Goal: Transaction & Acquisition: Purchase product/service

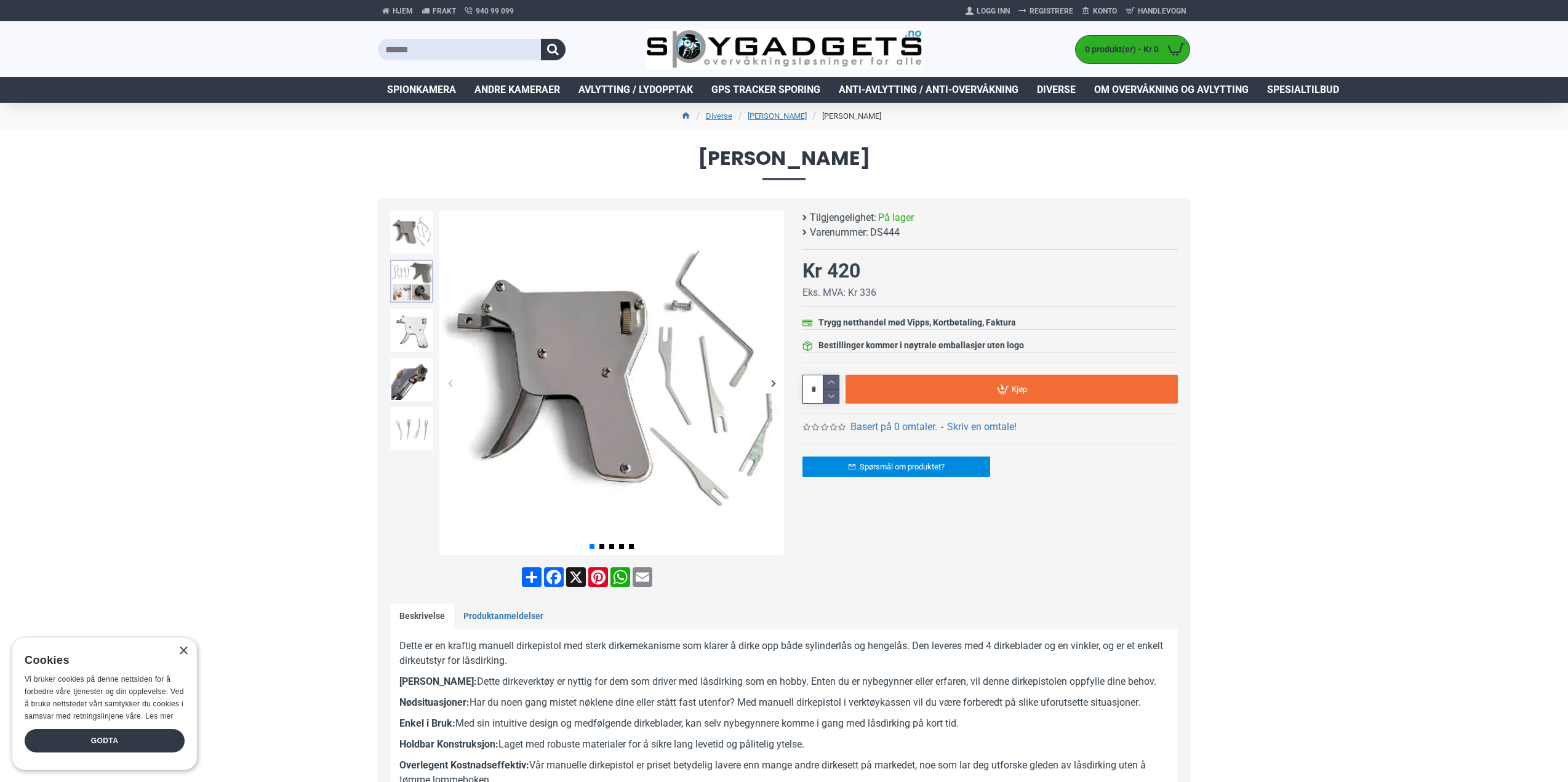
click at [402, 284] on img at bounding box center [412, 281] width 43 height 43
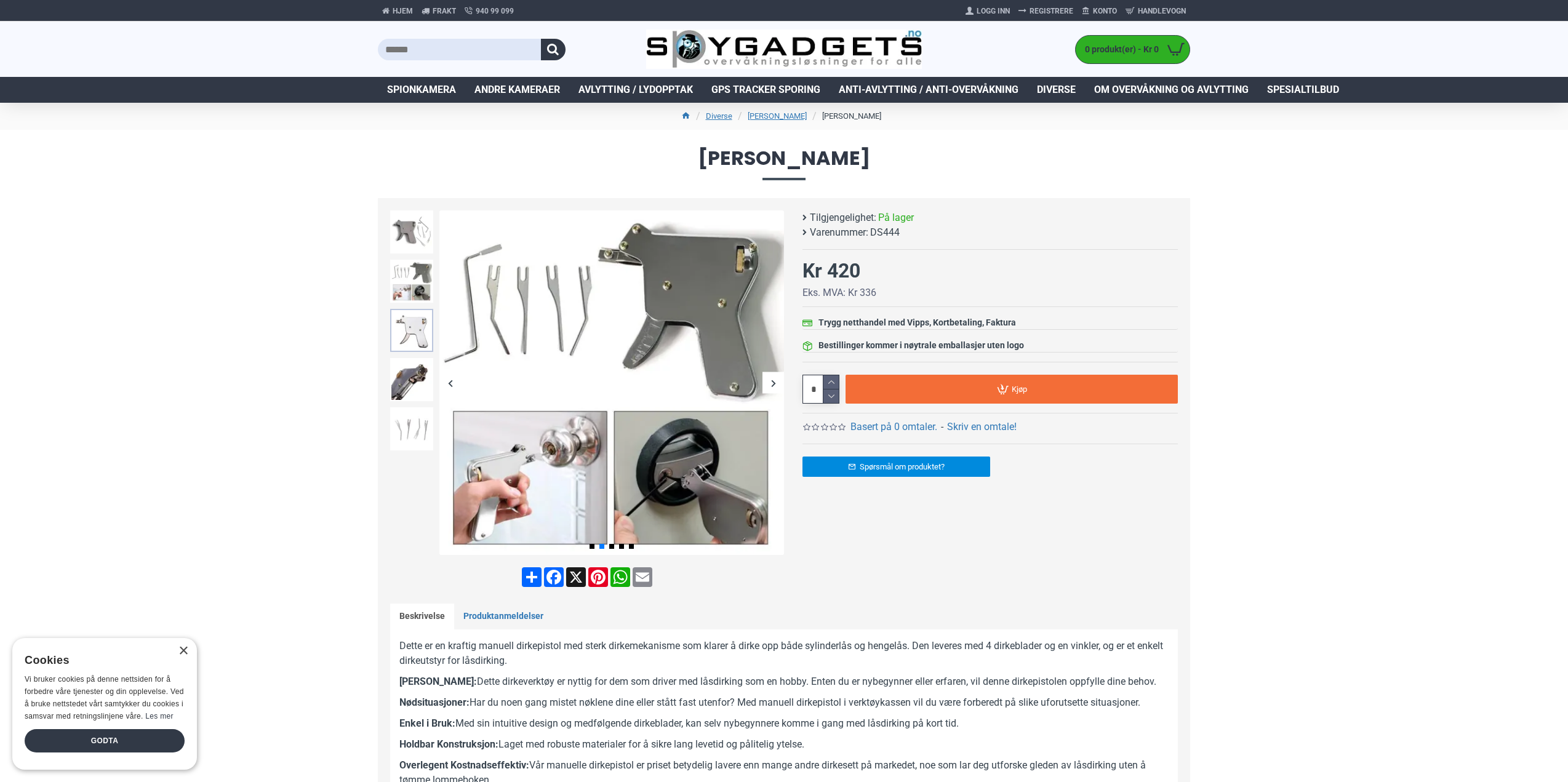
click at [410, 331] on img at bounding box center [412, 330] width 43 height 43
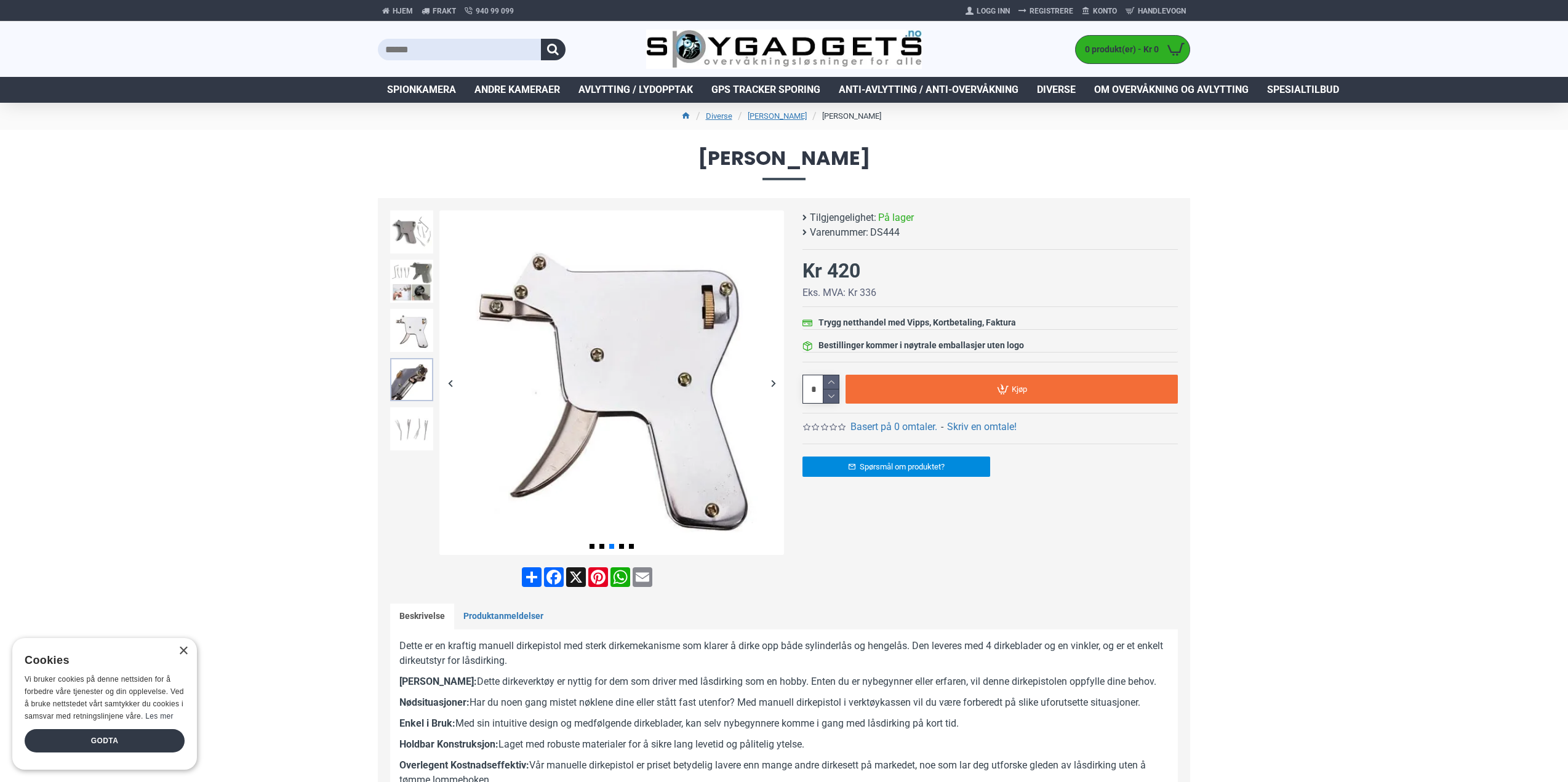
click at [418, 400] on img at bounding box center [412, 379] width 43 height 43
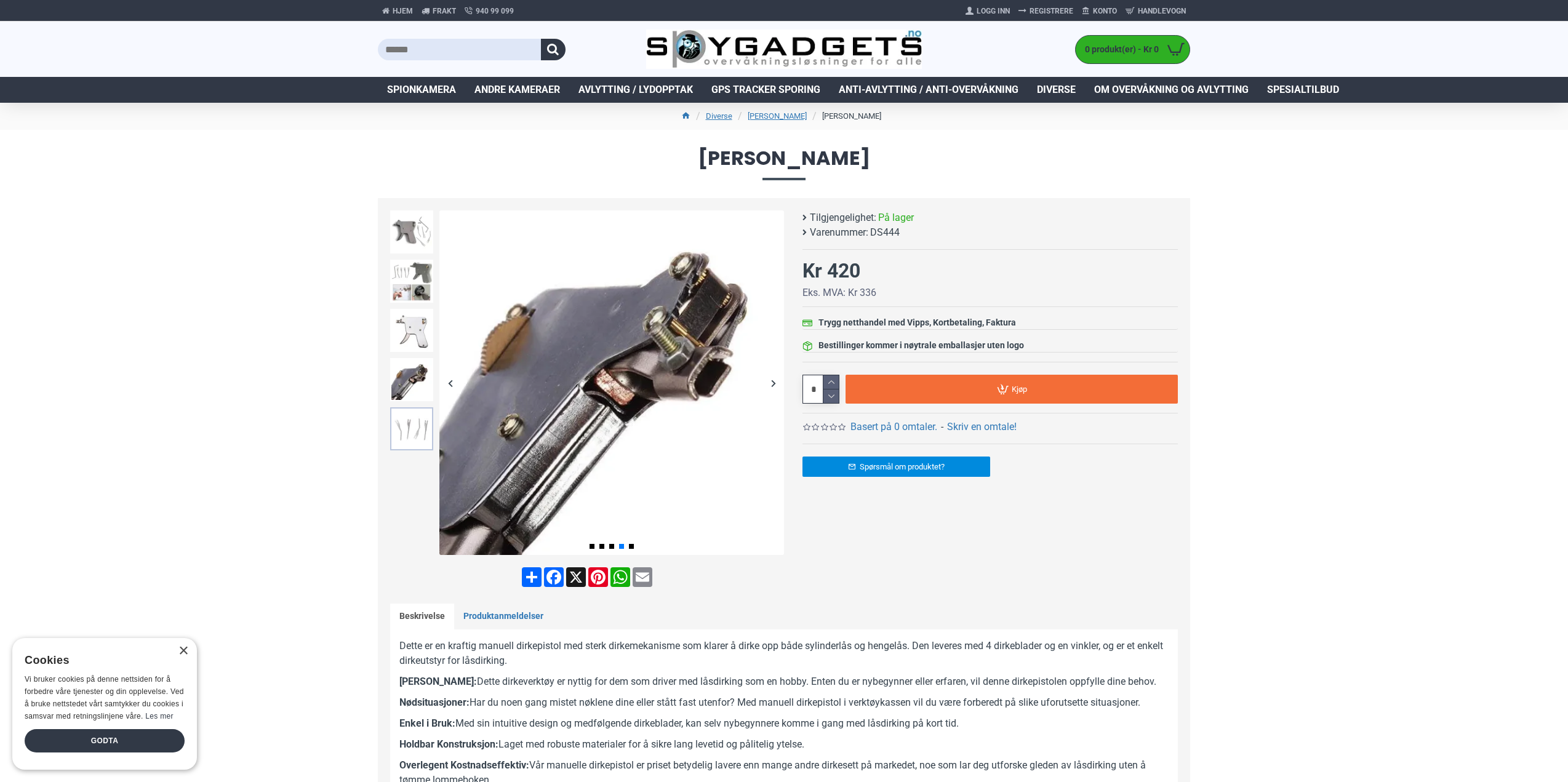
click at [412, 429] on img at bounding box center [412, 429] width 43 height 43
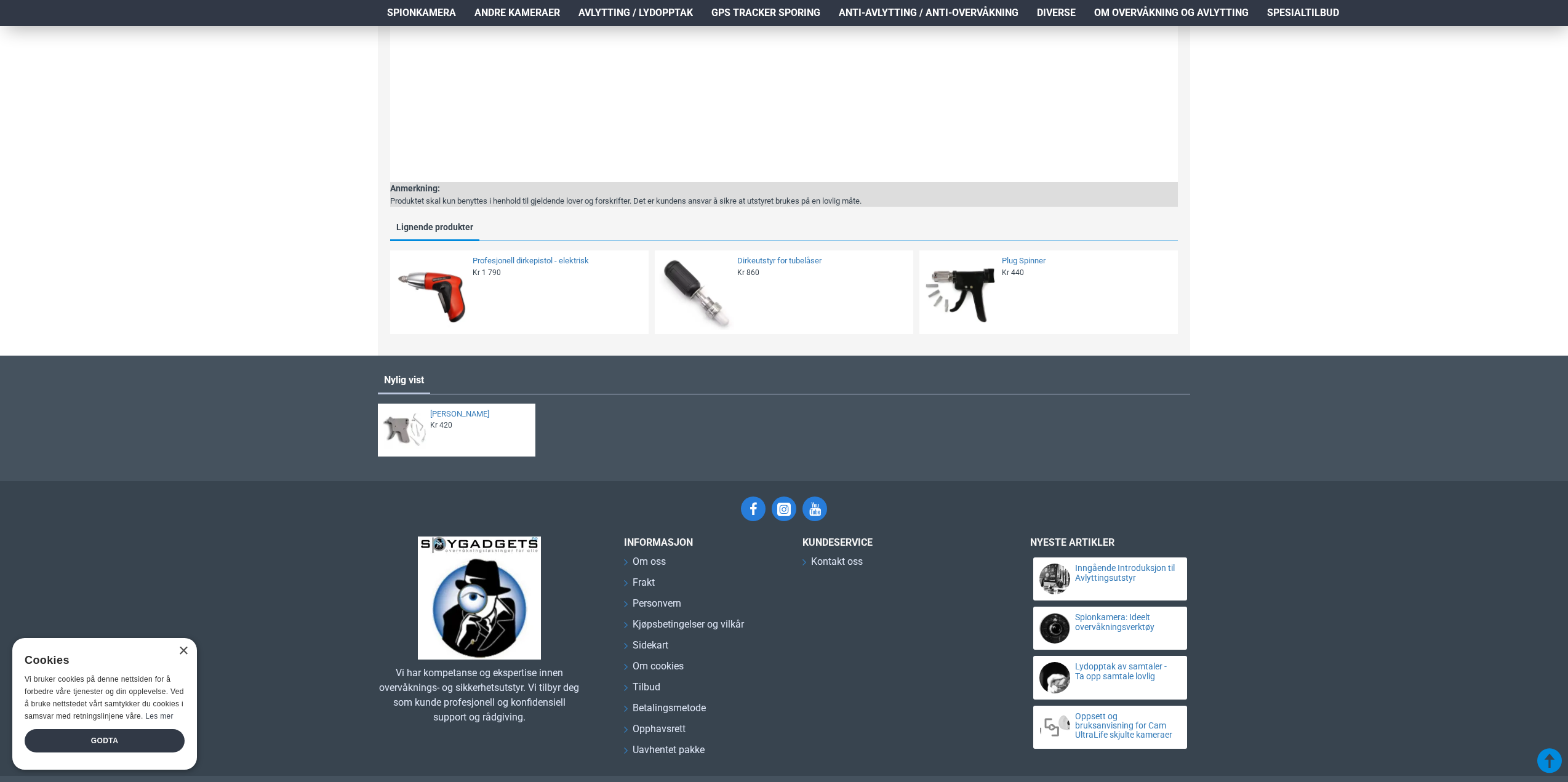
scroll to position [1535, 0]
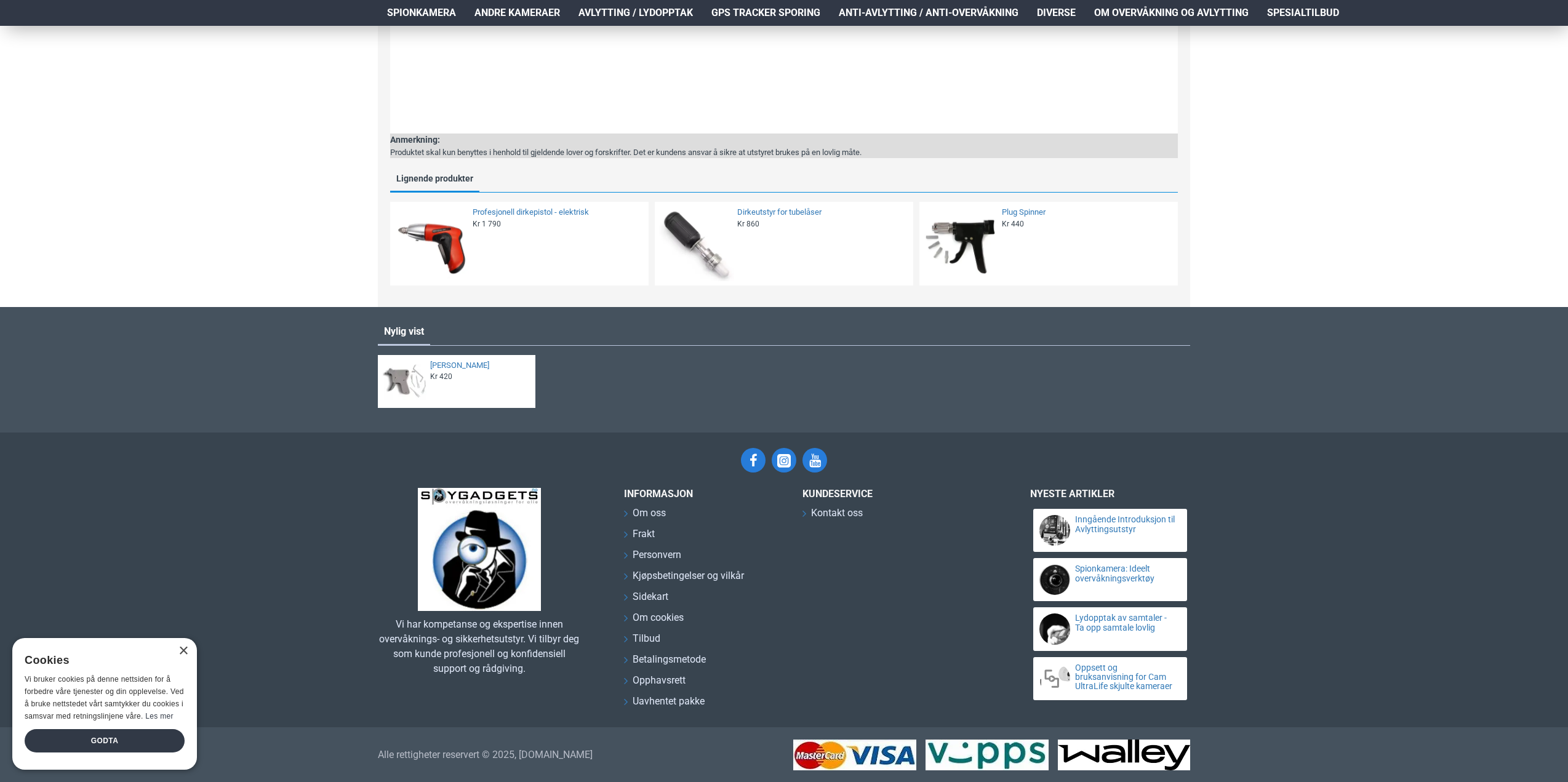
click at [436, 240] on img at bounding box center [431, 243] width 75 height 75
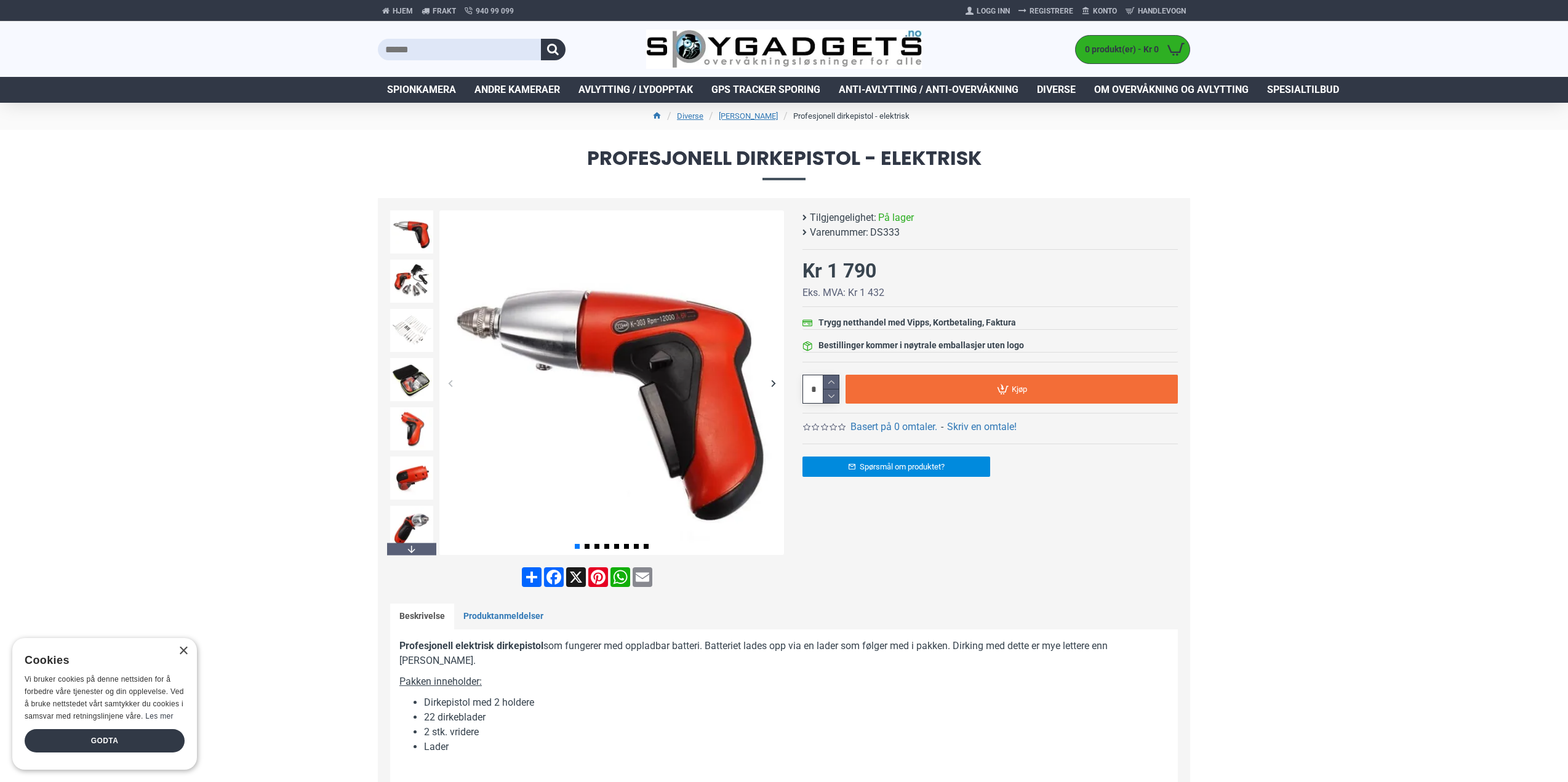
click at [777, 382] on div "Next slide" at bounding box center [773, 383] width 21 height 21
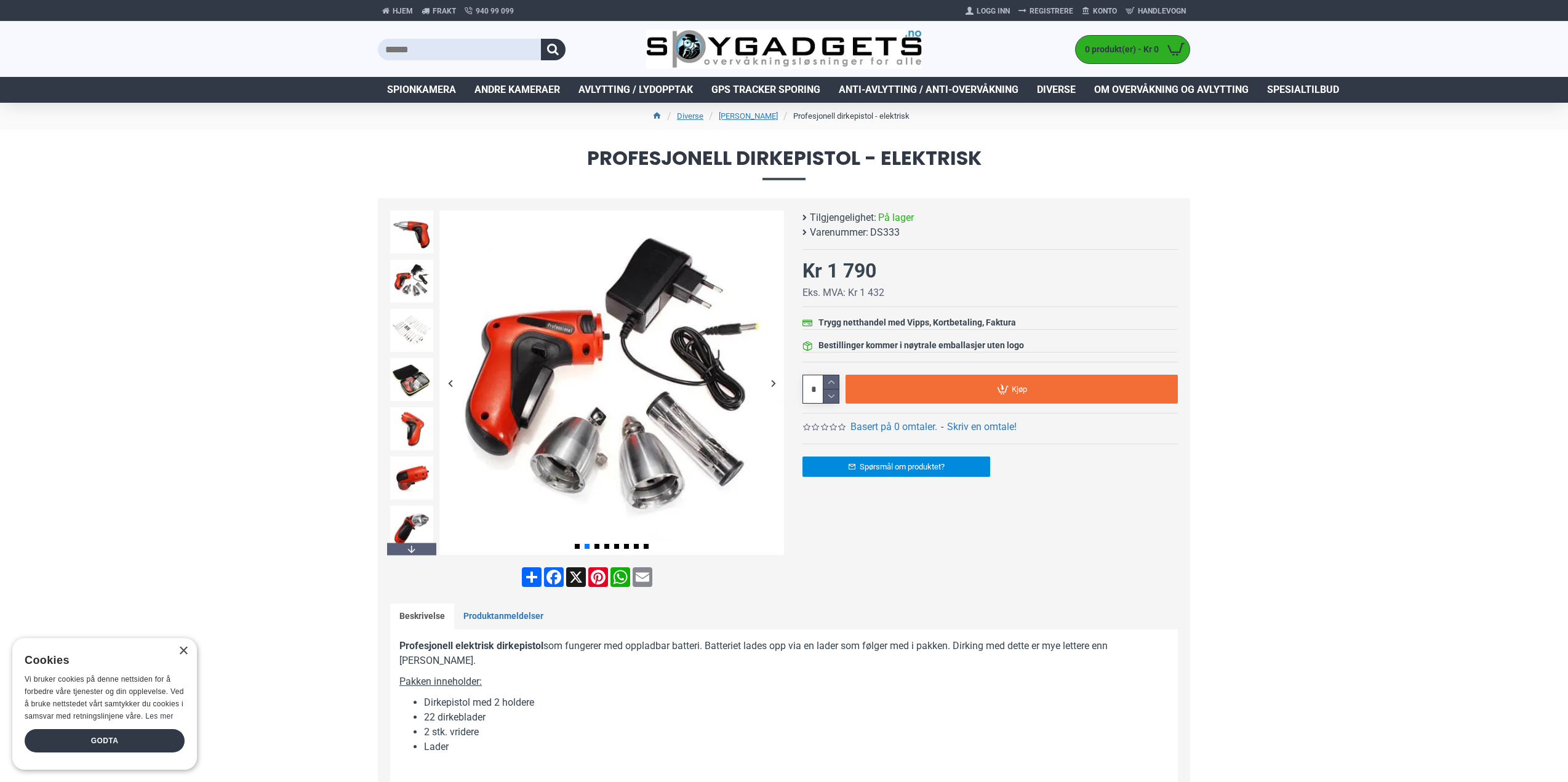
click at [777, 382] on div "Next slide" at bounding box center [773, 383] width 21 height 21
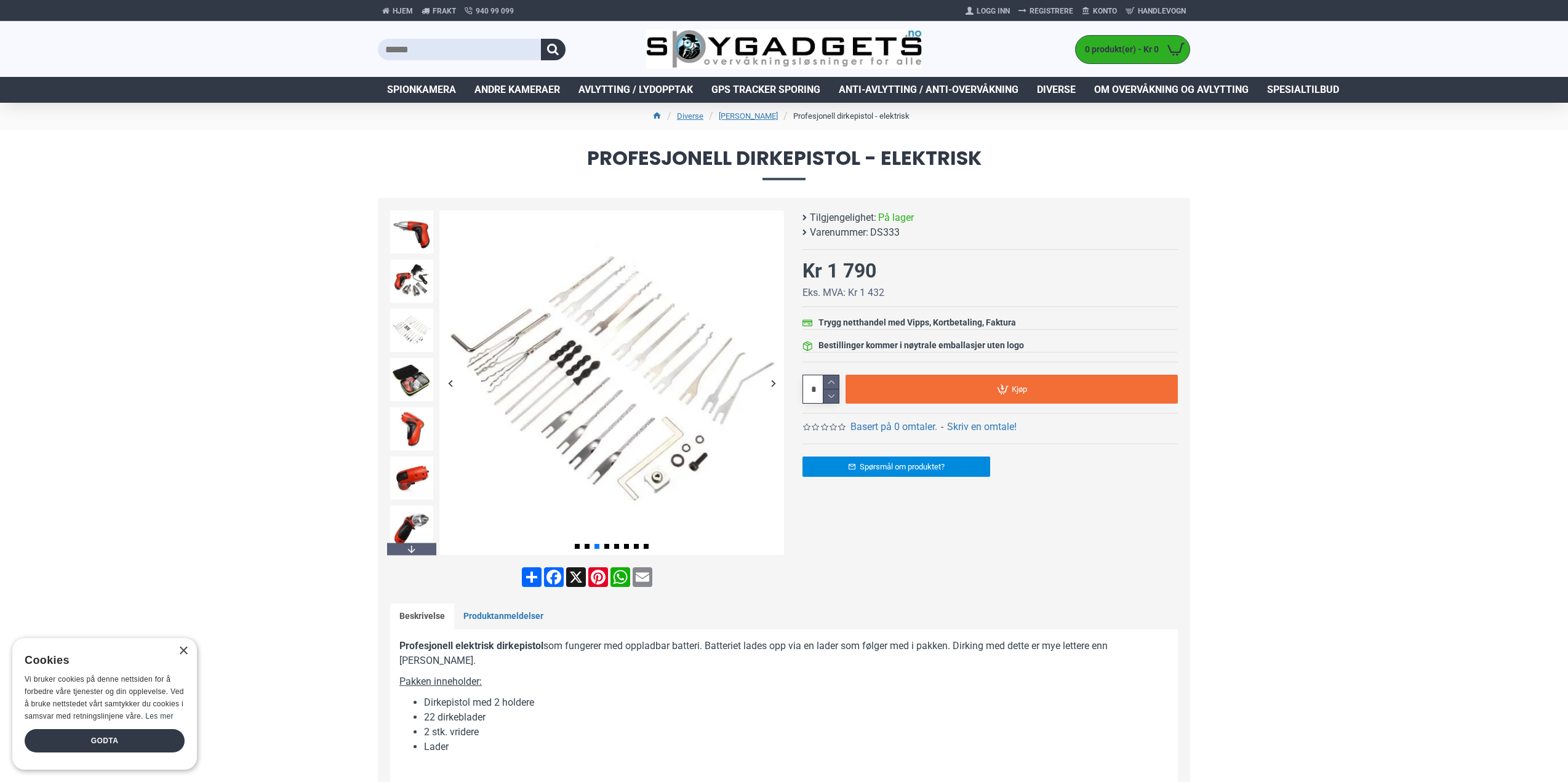
click at [777, 382] on div "Next slide" at bounding box center [773, 383] width 21 height 21
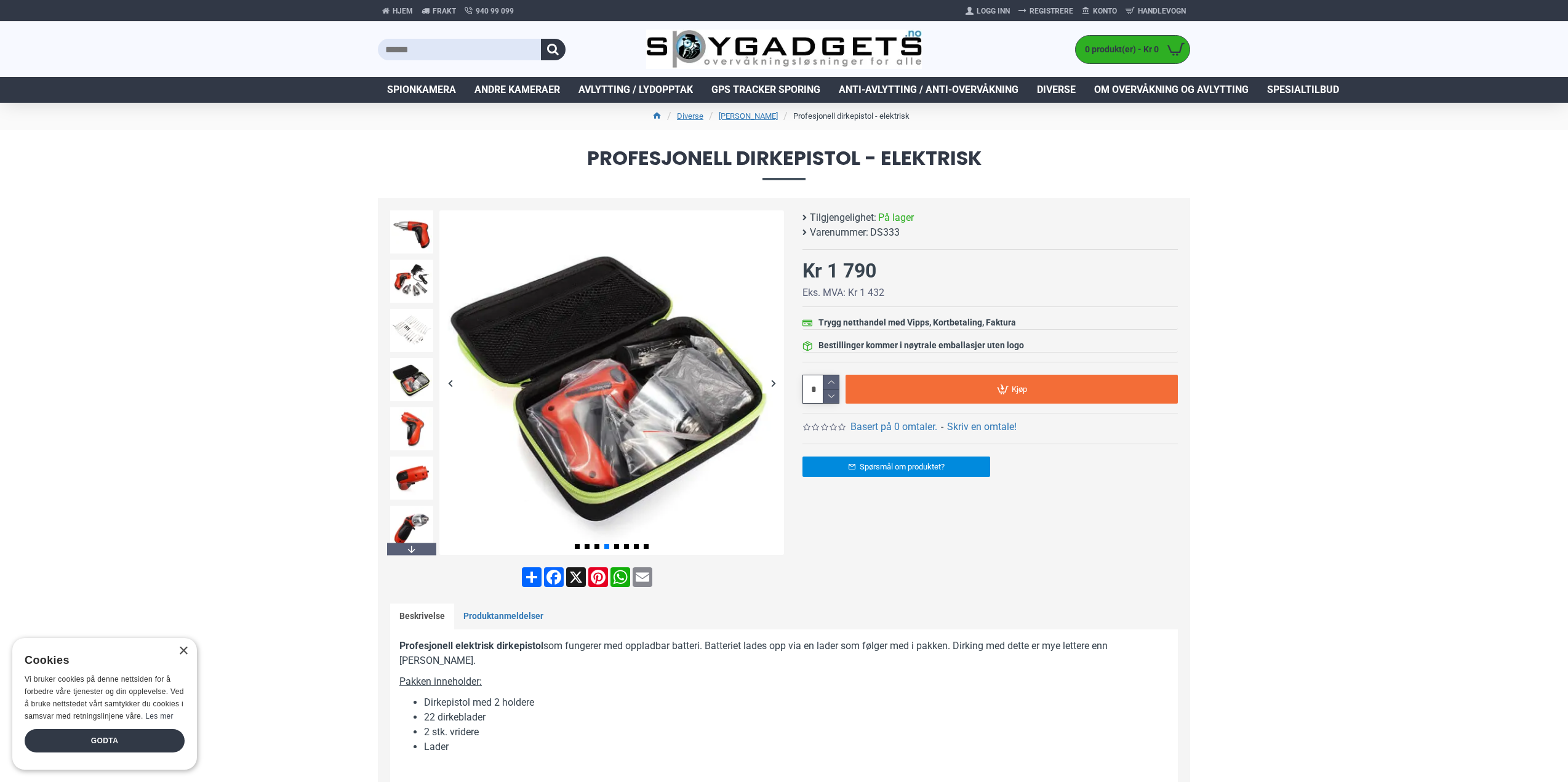
click at [777, 382] on div "Next slide" at bounding box center [773, 383] width 21 height 21
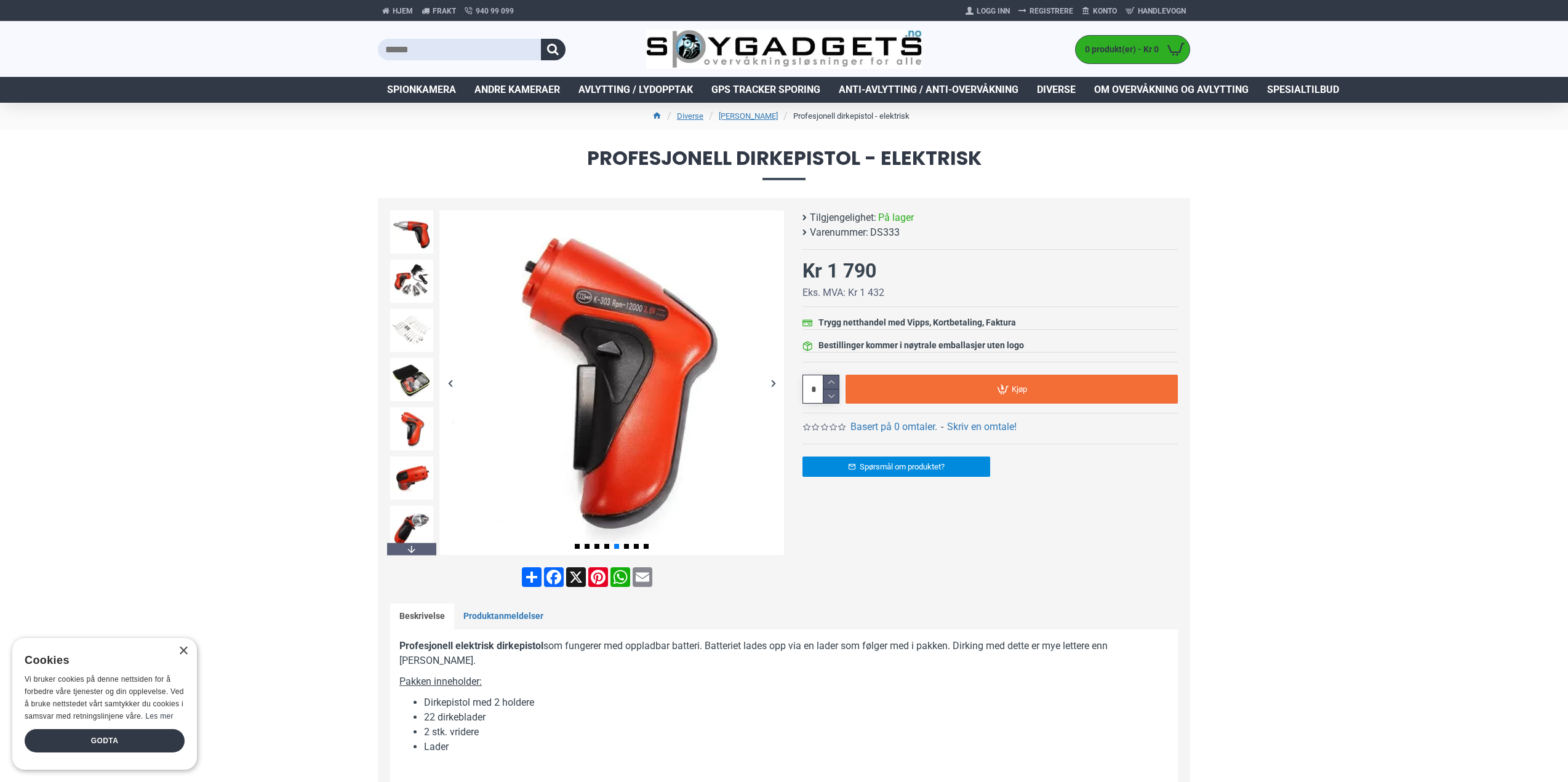
click at [777, 382] on div "Next slide" at bounding box center [773, 383] width 21 height 21
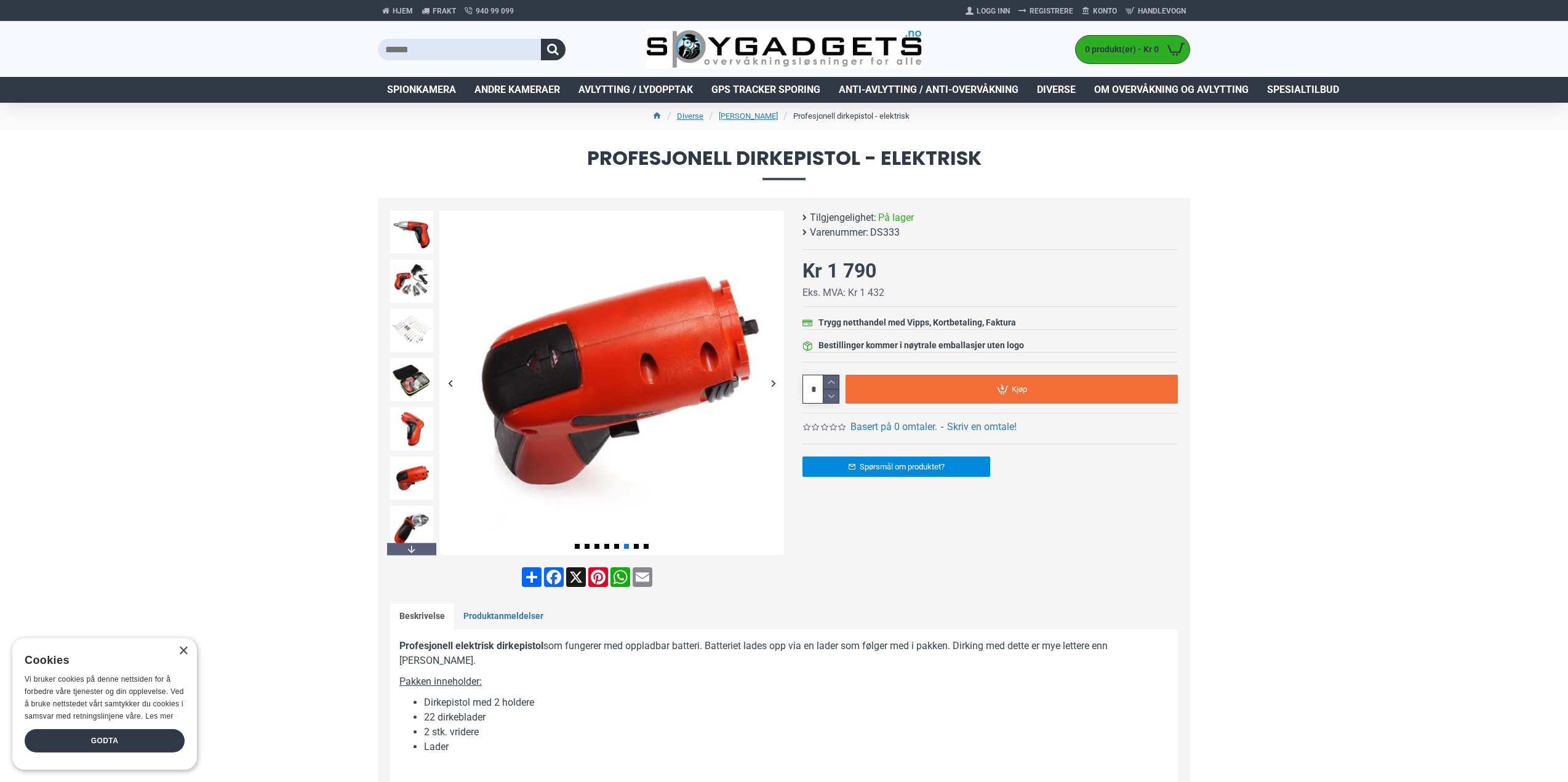
click at [777, 382] on div "Next slide" at bounding box center [773, 383] width 21 height 21
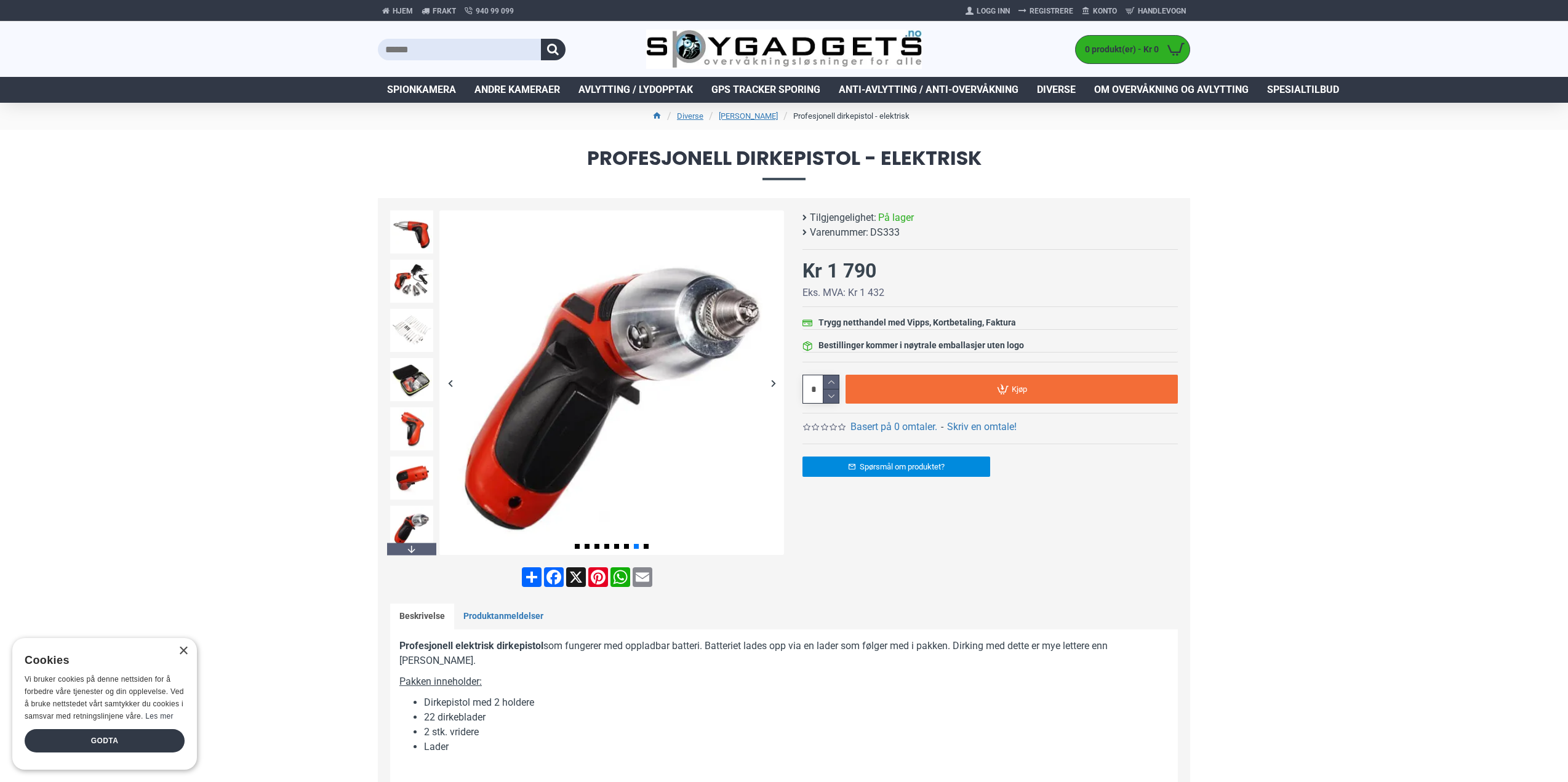
click at [777, 382] on div "Next slide" at bounding box center [773, 383] width 21 height 21
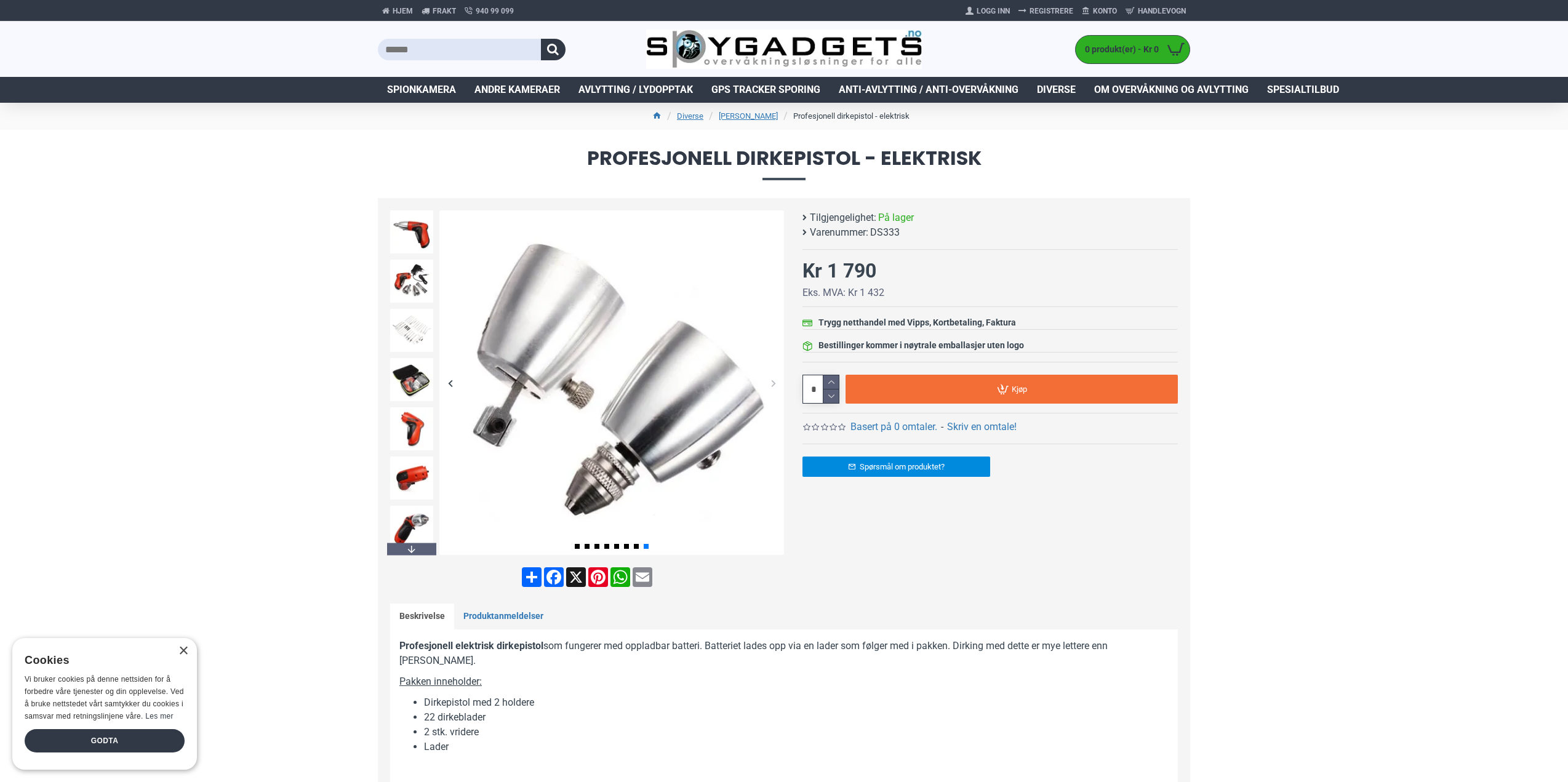
click at [777, 382] on div "Next slide" at bounding box center [773, 383] width 21 height 21
click at [775, 378] on div "Next slide" at bounding box center [773, 383] width 21 height 21
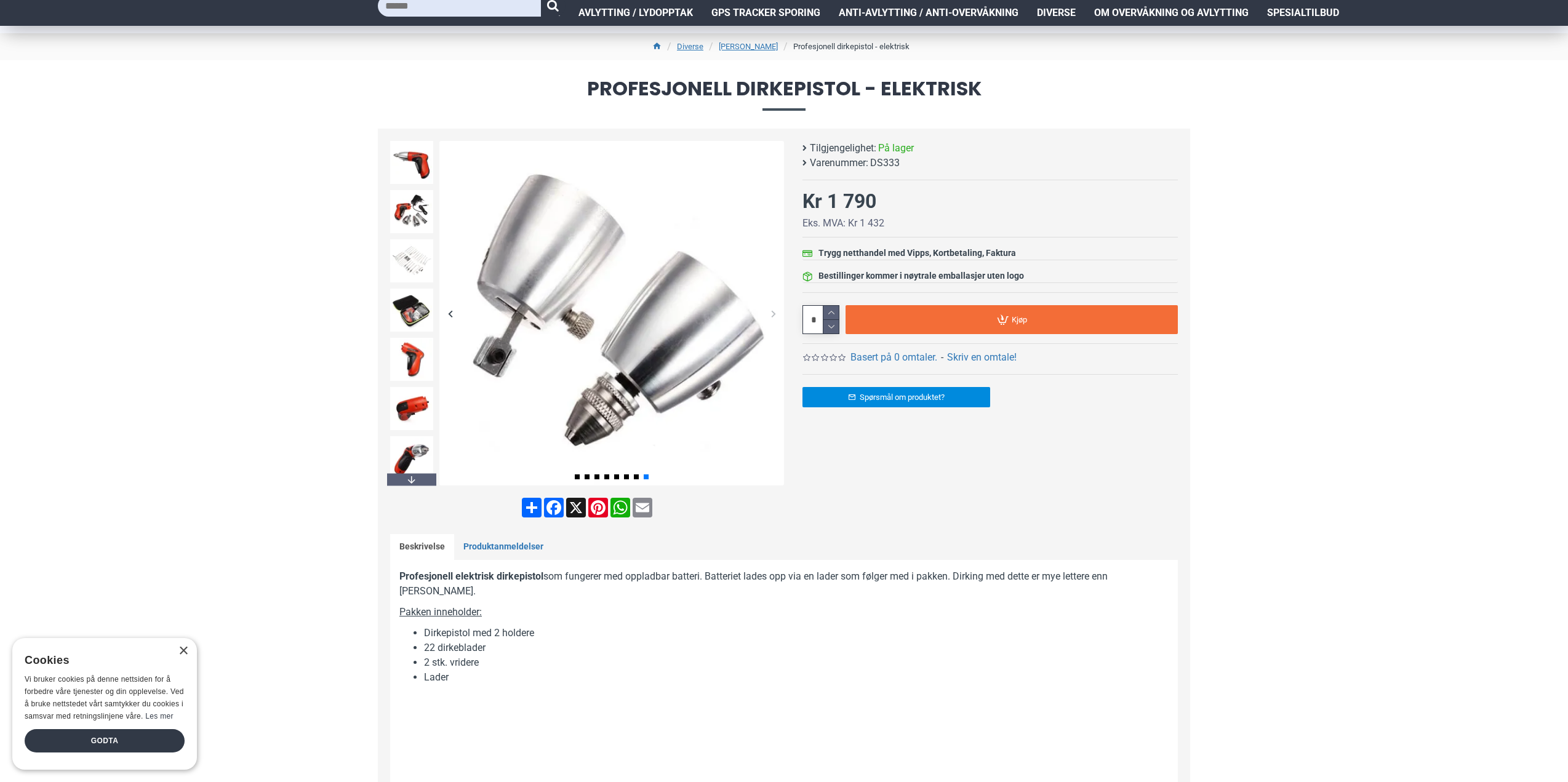
scroll to position [61, 0]
